Goal: Book appointment/travel/reservation

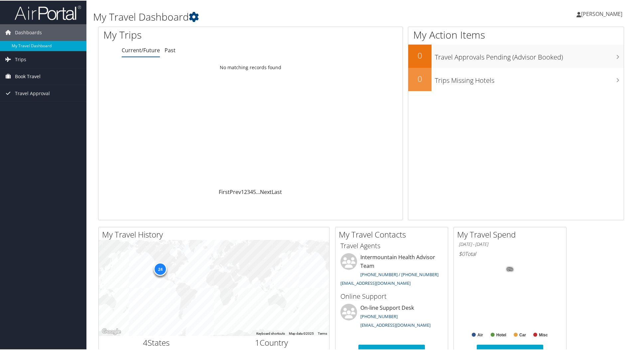
click at [30, 73] on span "Book Travel" at bounding box center [28, 75] width 26 height 17
click at [40, 111] on link "Book/Manage Online Trips" at bounding box center [43, 109] width 86 height 10
